Goal: Task Accomplishment & Management: Use online tool/utility

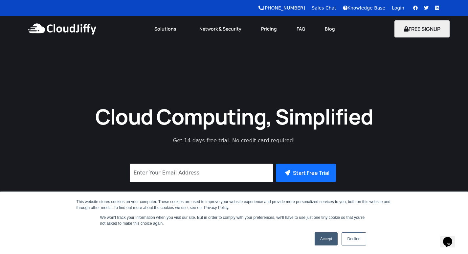
click at [395, 8] on link "Login" at bounding box center [398, 7] width 12 height 5
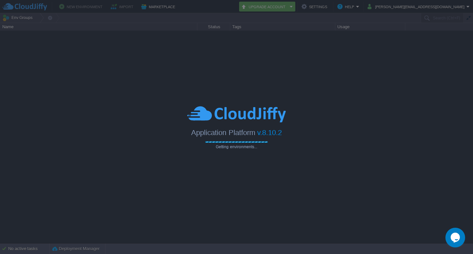
type input "Search (Ctrl+F)"
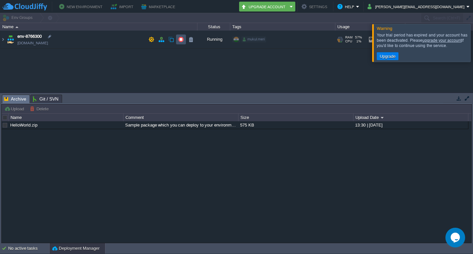
click at [179, 39] on button "button" at bounding box center [181, 39] width 6 height 6
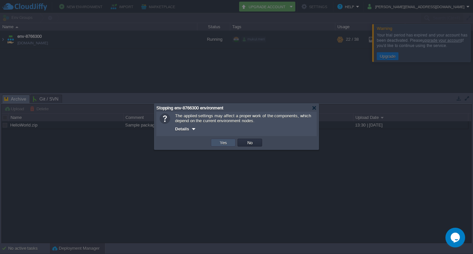
click at [218, 142] on button "Yes" at bounding box center [223, 143] width 11 height 6
